Goal: Task Accomplishment & Management: Manage account settings

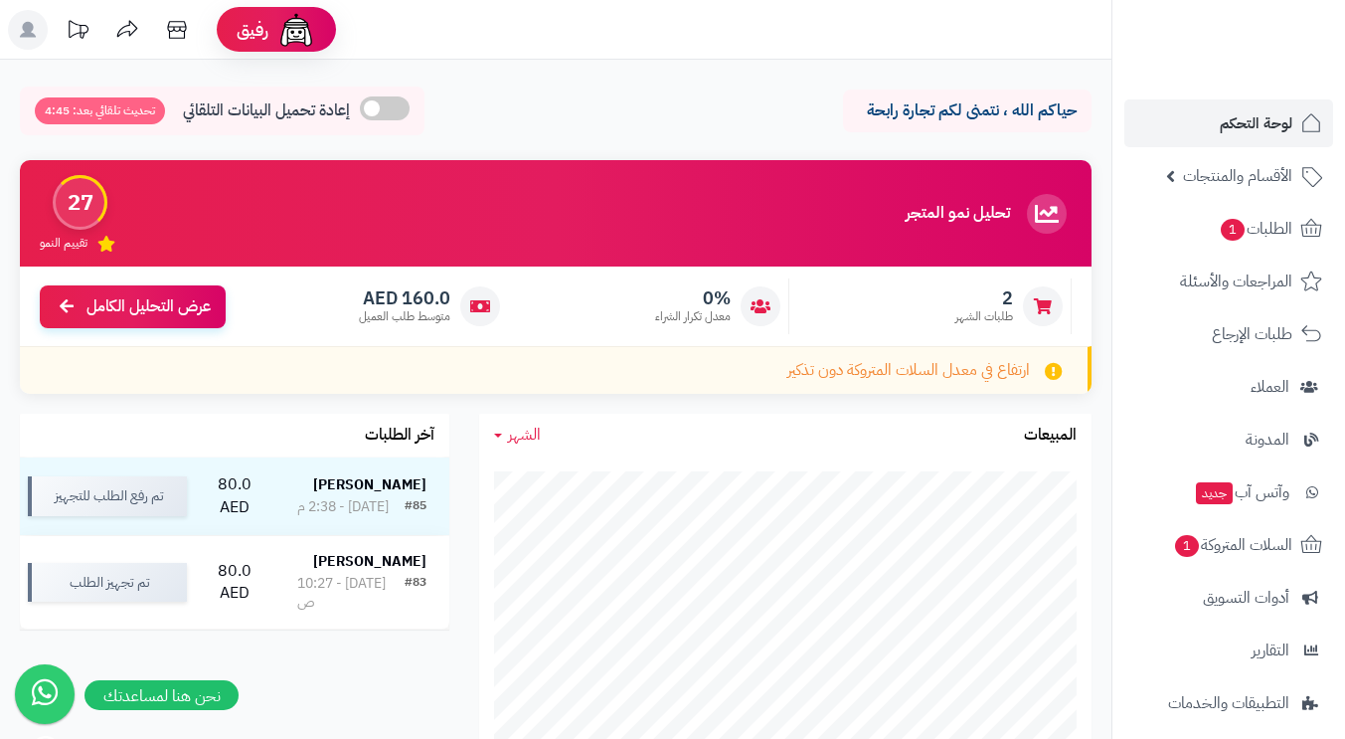
scroll to position [398, 0]
click at [1261, 115] on span "لوحة التحكم" at bounding box center [1256, 123] width 73 height 28
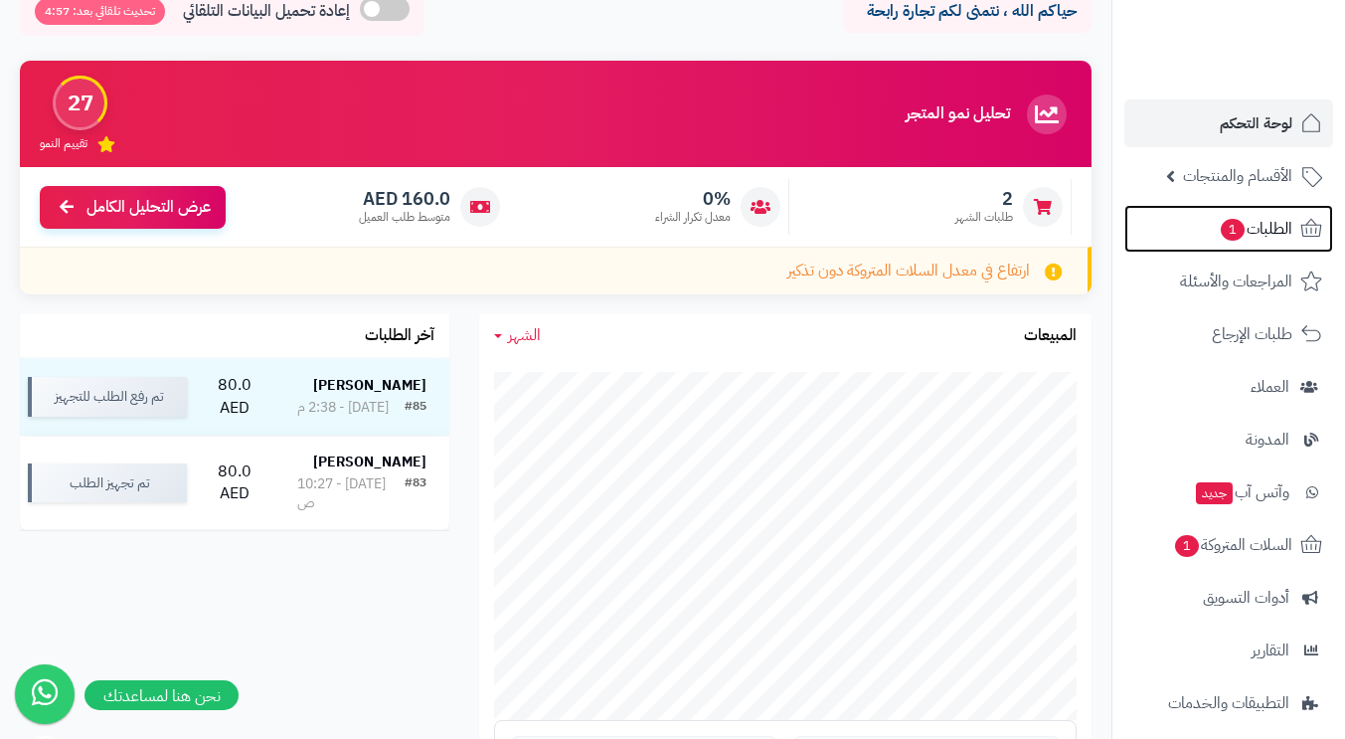
click at [1251, 228] on span "الطلبات 1" at bounding box center [1256, 229] width 74 height 28
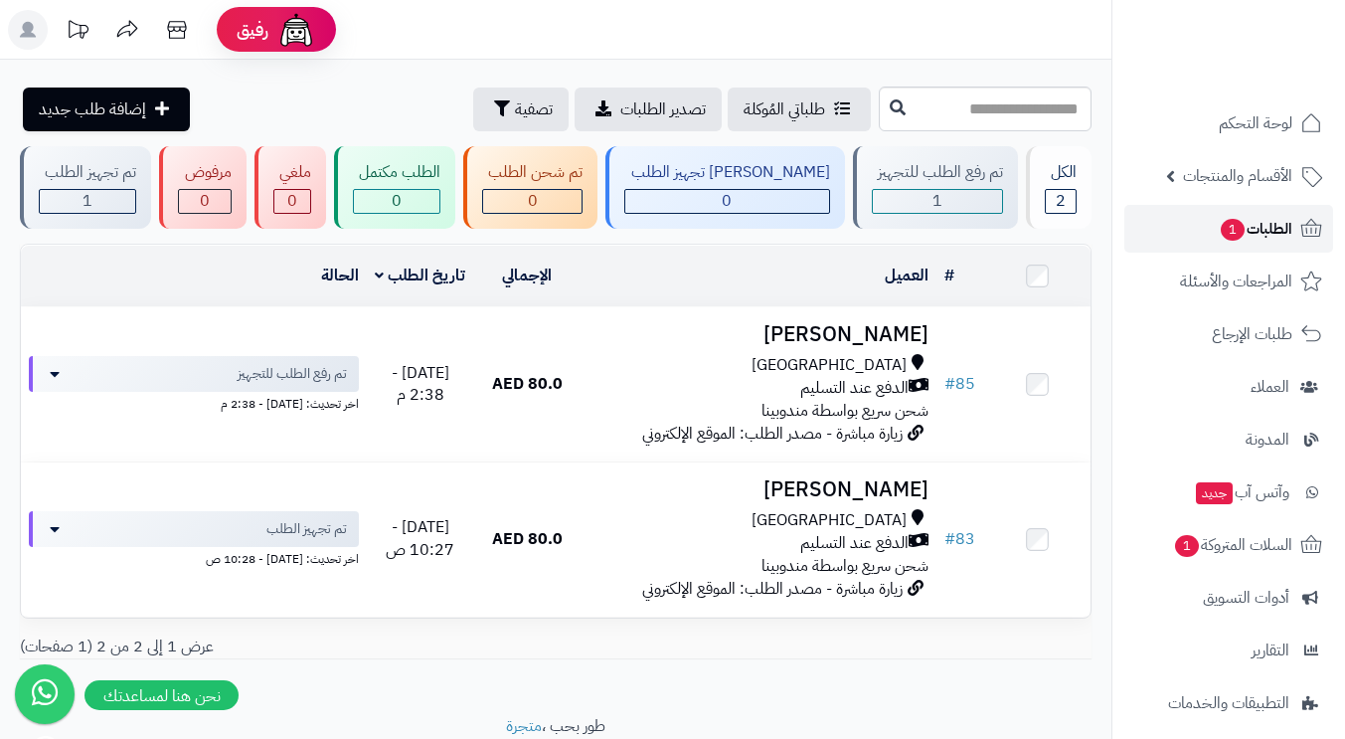
click at [1263, 228] on span "الطلبات 1" at bounding box center [1256, 229] width 74 height 28
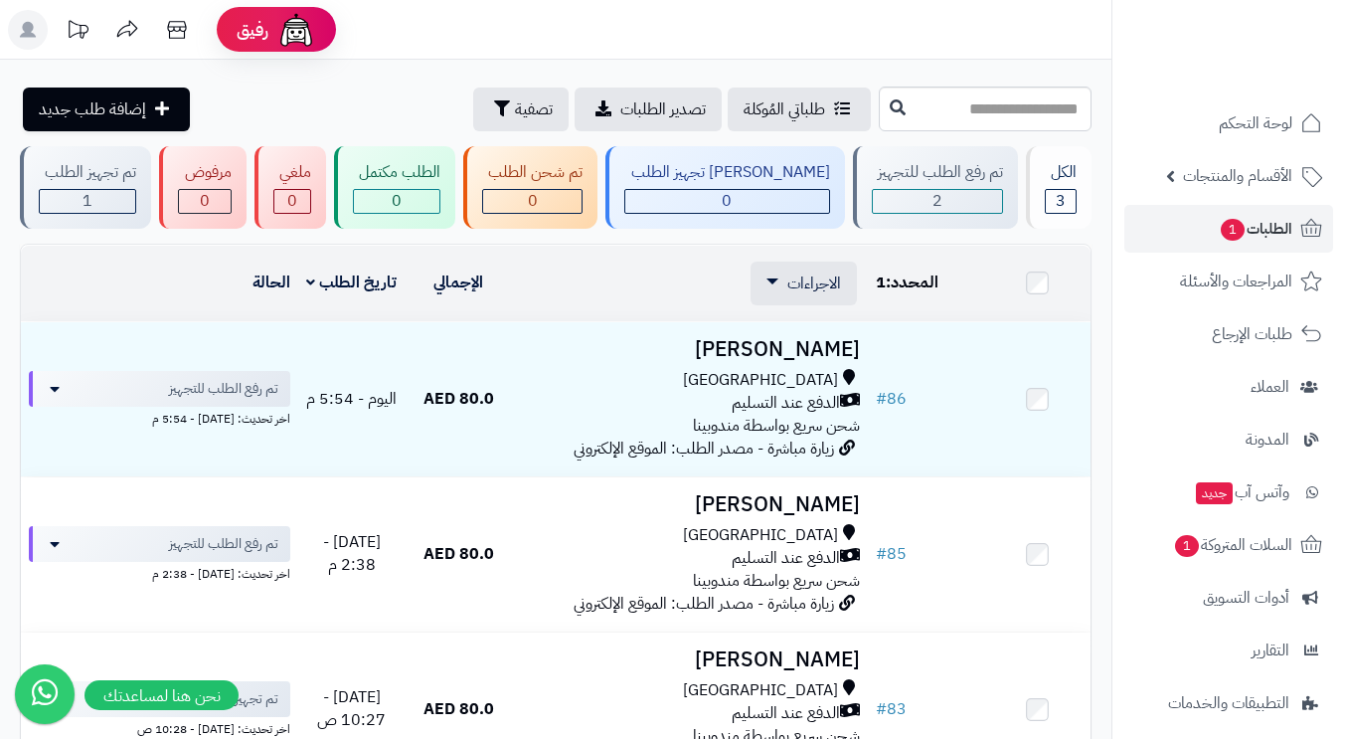
click at [831, 280] on span "الاجراءات" at bounding box center [814, 283] width 54 height 24
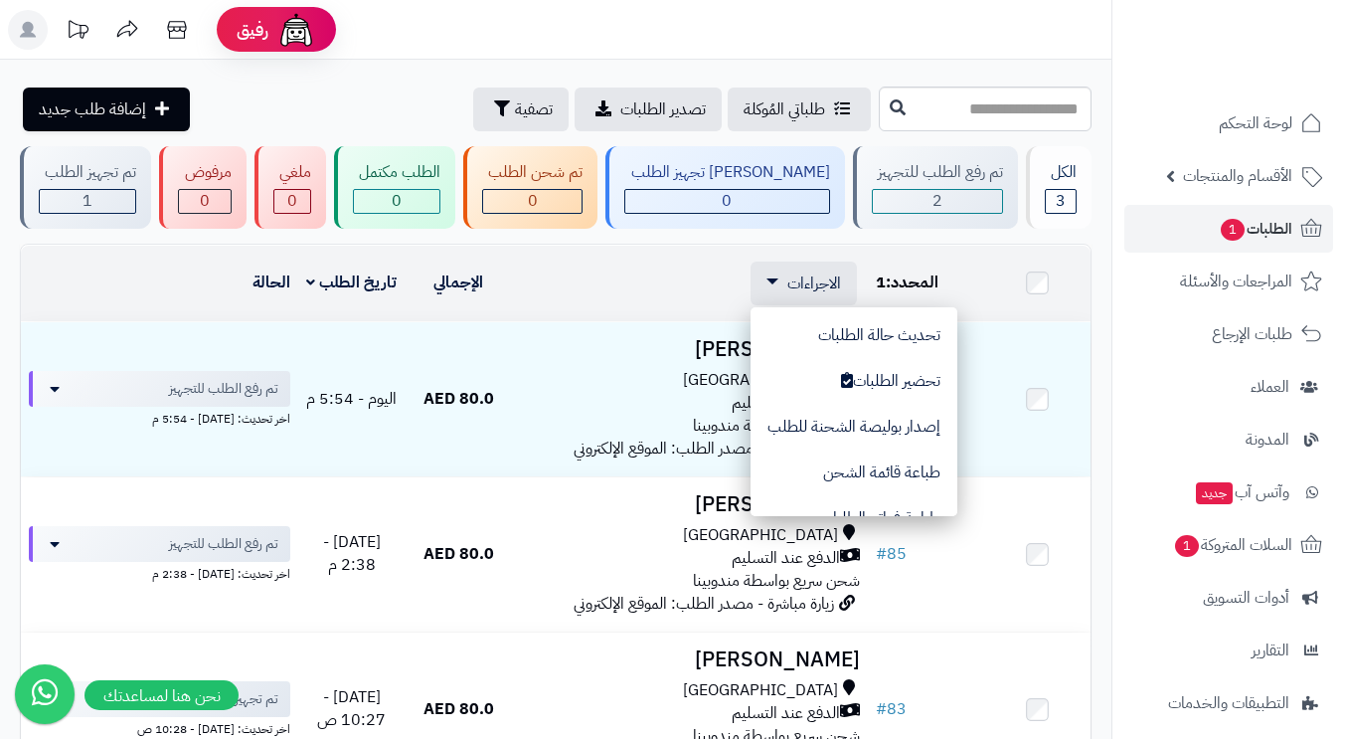
scroll to position [167, 0]
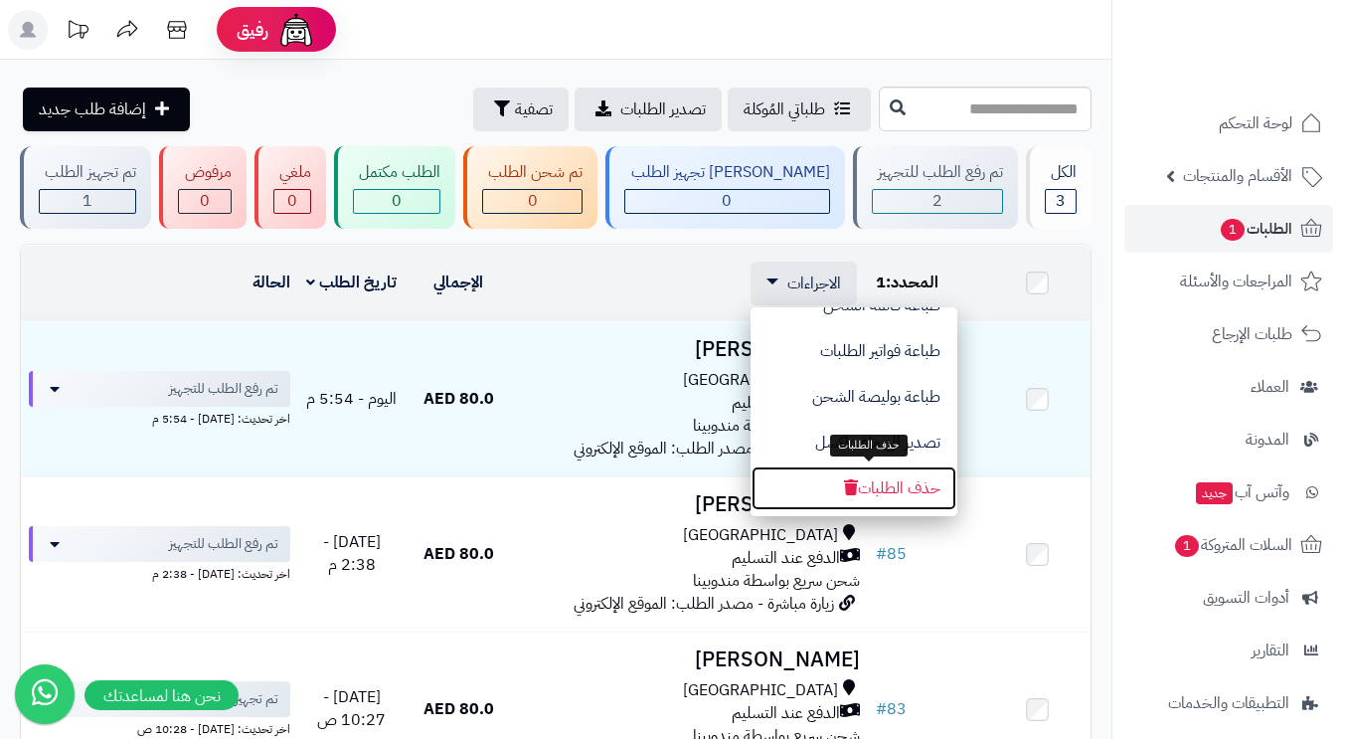
click at [858, 483] on icon "button" at bounding box center [851, 487] width 14 height 16
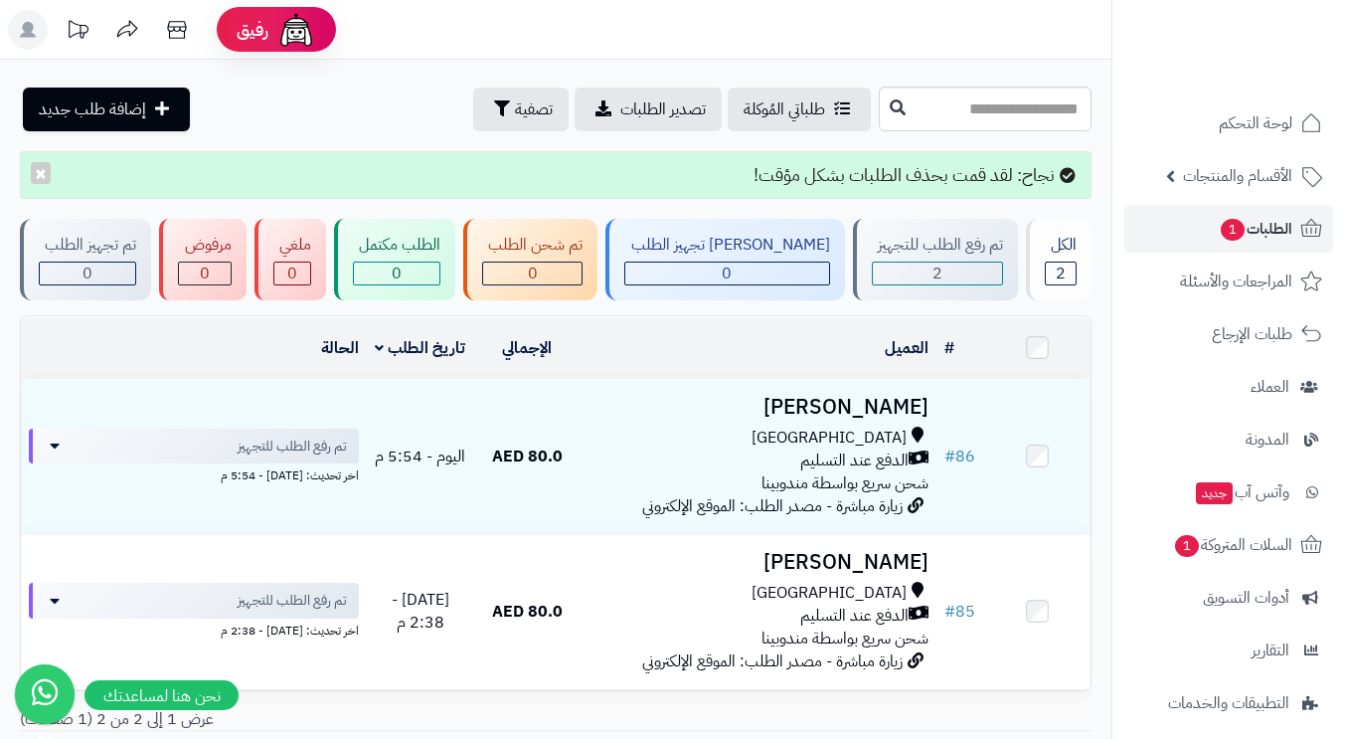
scroll to position [99, 0]
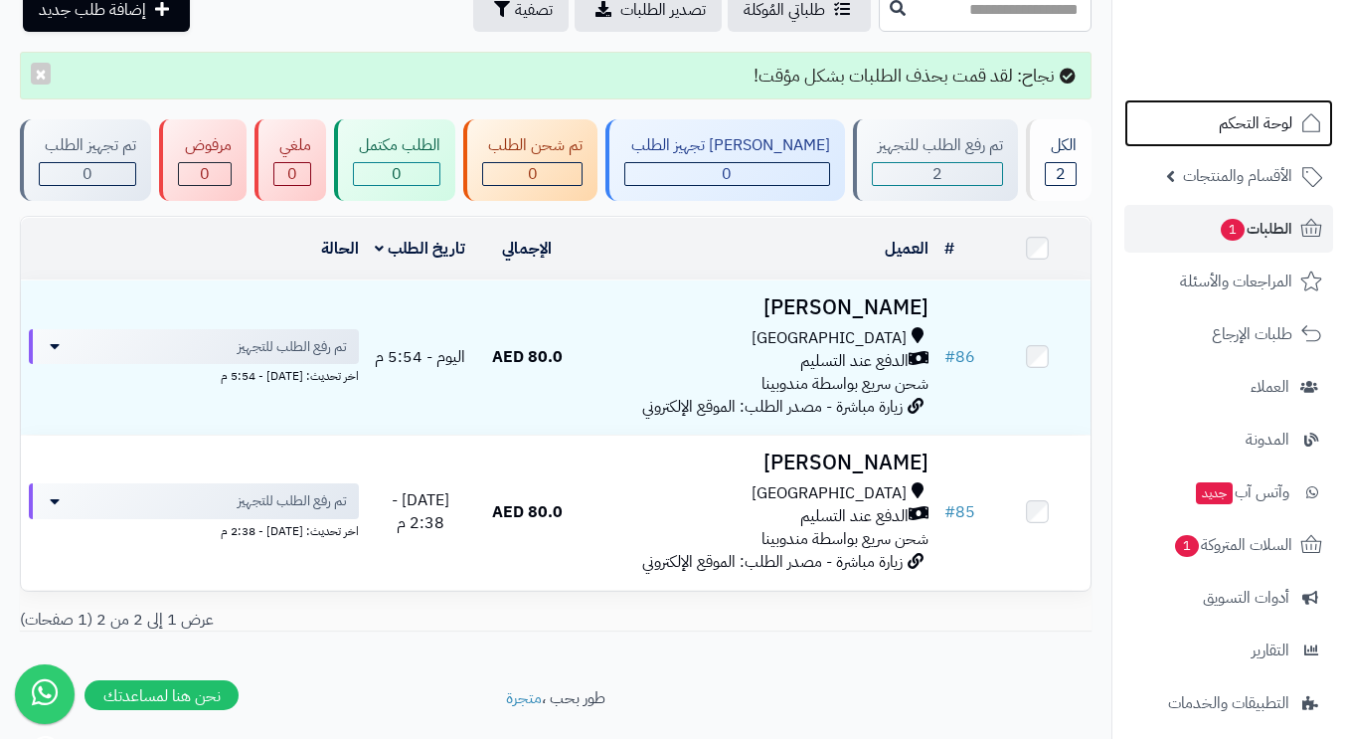
click at [1257, 135] on span "لوحة التحكم" at bounding box center [1256, 123] width 74 height 28
